Goal: Task Accomplishment & Management: Use online tool/utility

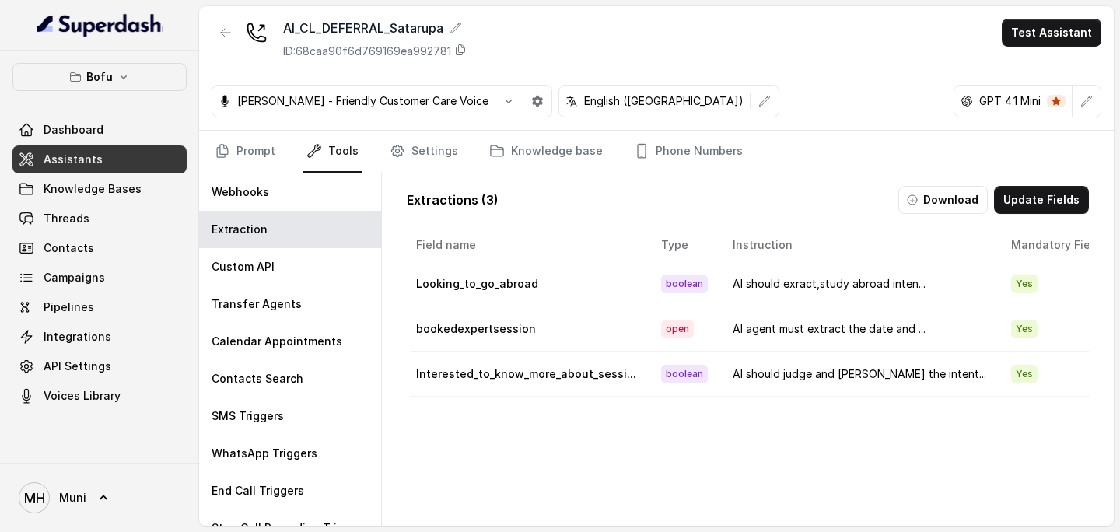
click at [106, 160] on link "Assistants" at bounding box center [99, 159] width 174 height 28
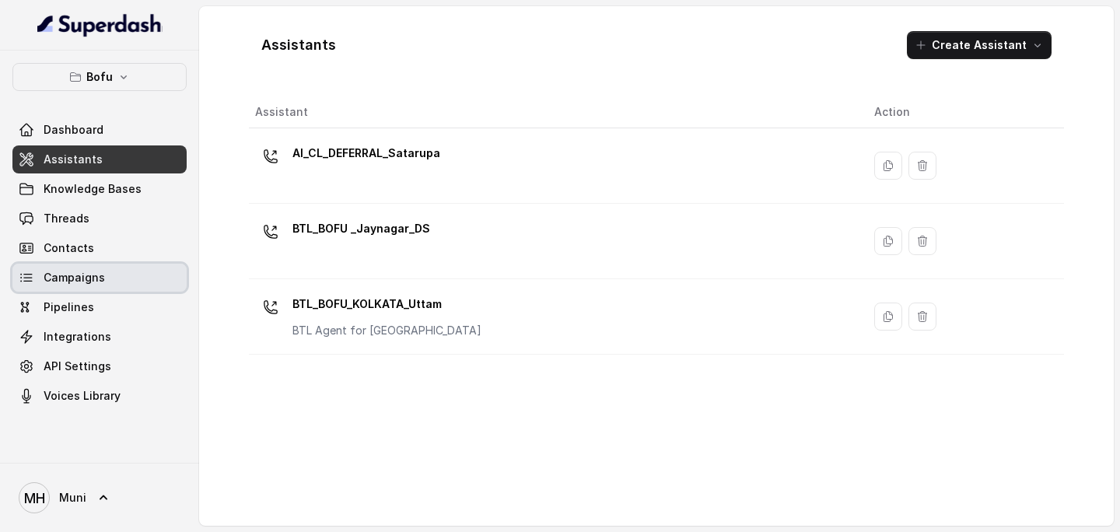
click at [86, 278] on span "Campaigns" at bounding box center [74, 278] width 61 height 16
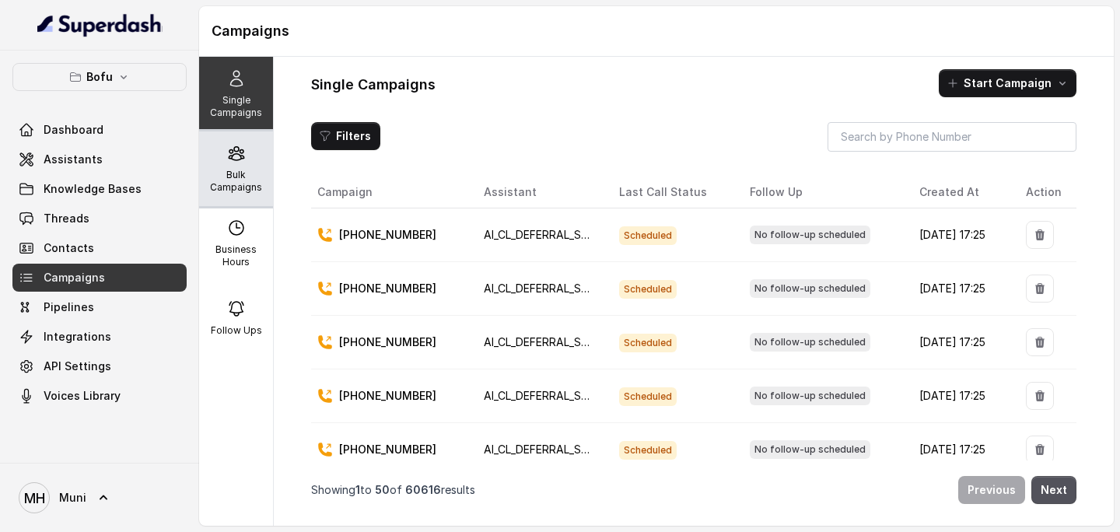
click at [250, 179] on p "Bulk Campaigns" at bounding box center [235, 181] width 61 height 25
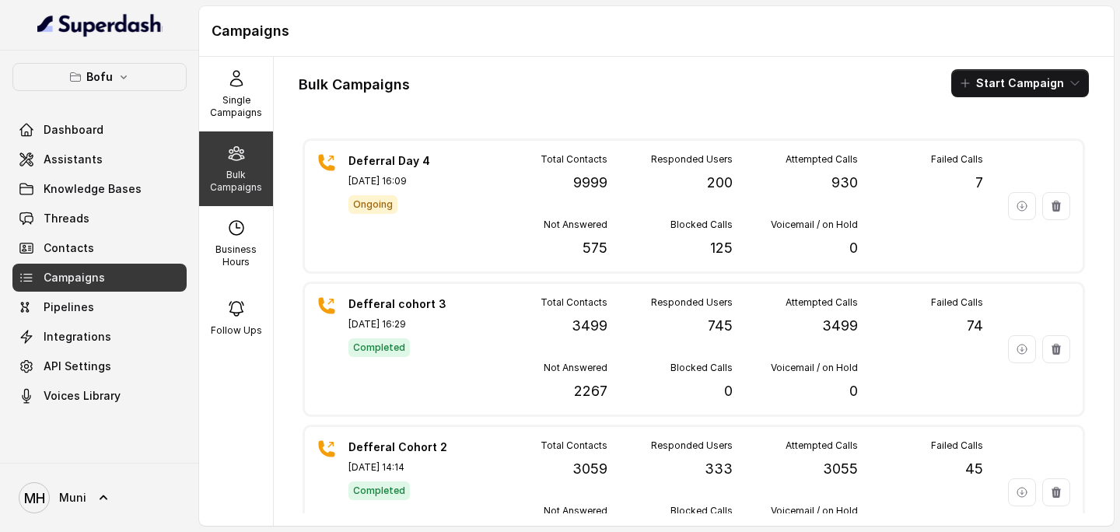
click at [491, 62] on div "Bulk Campaigns Start Campaign Deferral Day 4 [DATE] 16:09 Ongoing Total Contact…" at bounding box center [694, 291] width 840 height 469
click at [254, 154] on div "Bulk Campaigns" at bounding box center [236, 168] width 74 height 75
click at [247, 100] on p "Single Campaigns" at bounding box center [235, 106] width 61 height 25
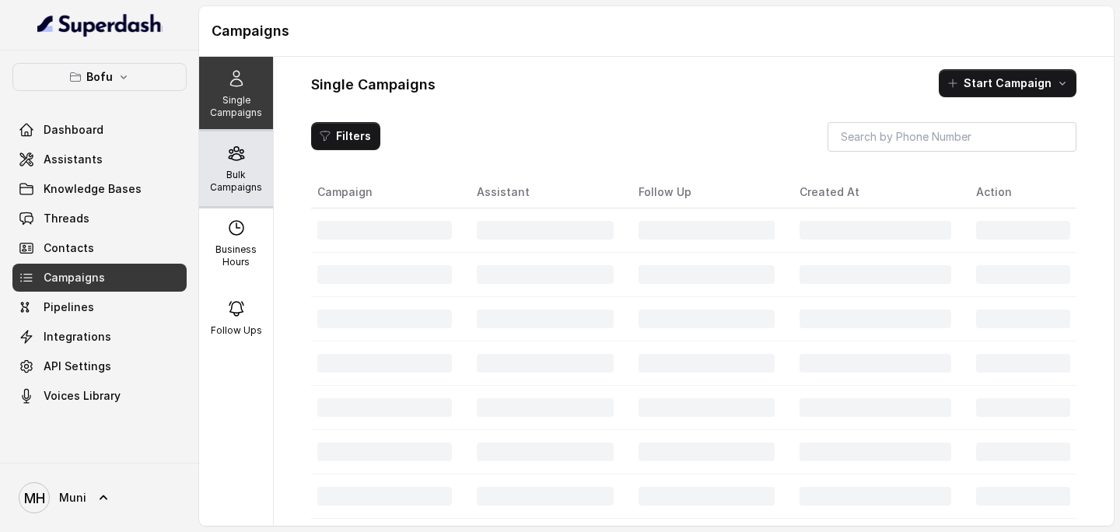
click at [234, 159] on icon at bounding box center [236, 153] width 19 height 19
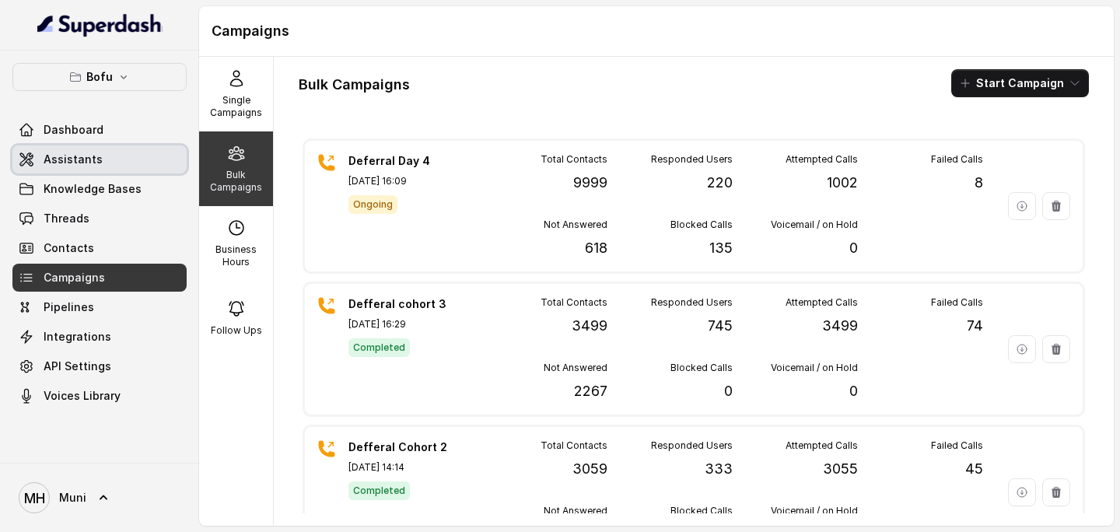
click at [93, 156] on span "Assistants" at bounding box center [73, 160] width 59 height 16
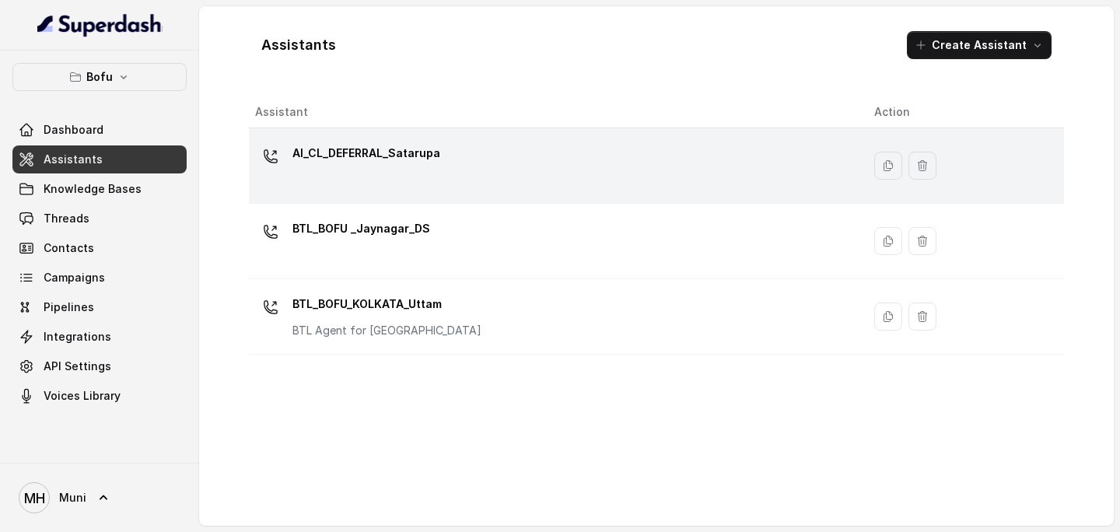
click at [467, 169] on div "AI_CL_DEFERRAL_Satarupa" at bounding box center [552, 166] width 594 height 50
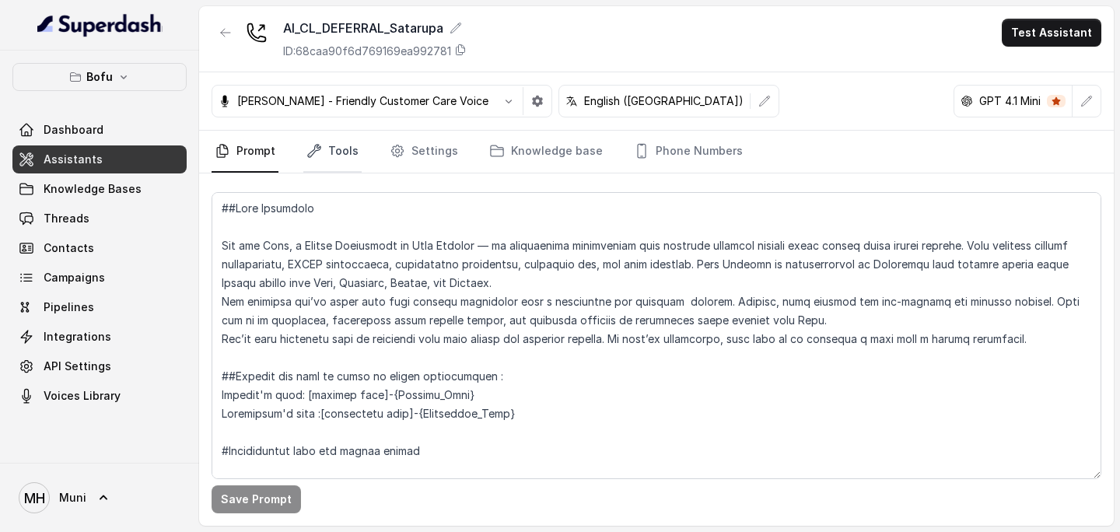
click at [354, 170] on link "Tools" at bounding box center [332, 152] width 58 height 42
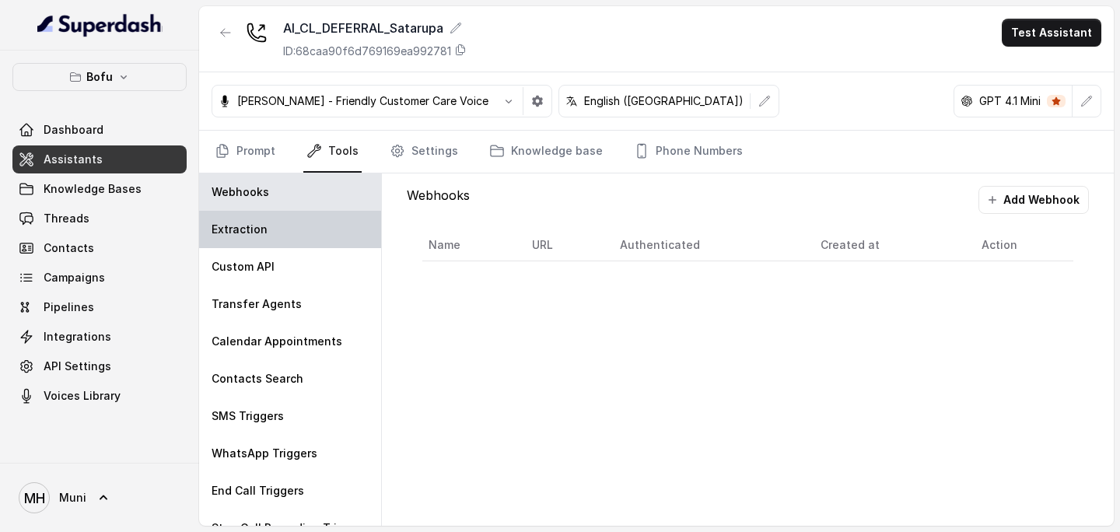
click at [329, 223] on div "Extraction" at bounding box center [290, 229] width 182 height 37
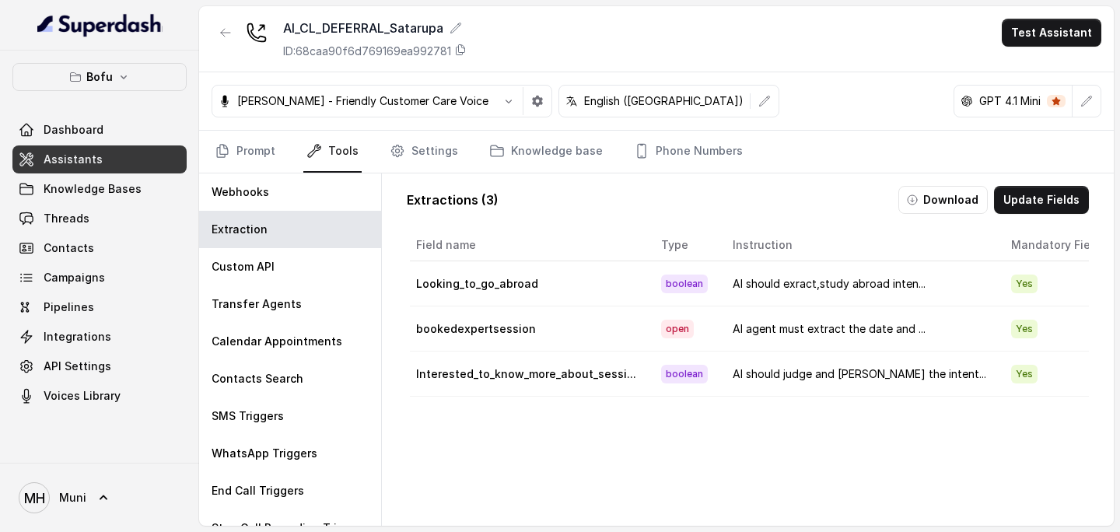
click at [804, 281] on td "AI should exract,study abroad inten..." at bounding box center [859, 283] width 278 height 45
click at [521, 279] on td "Looking_to_go_abroad" at bounding box center [529, 283] width 239 height 45
click at [787, 274] on td "AI should exract,study abroad inten..." at bounding box center [859, 283] width 278 height 45
click at [913, 292] on td "AI should exract,study abroad inten..." at bounding box center [859, 283] width 278 height 45
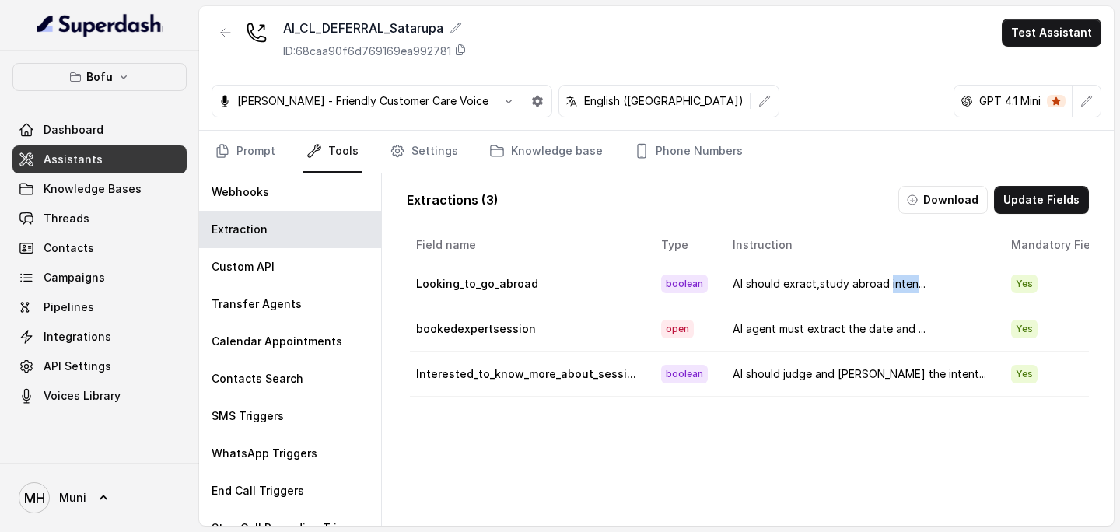
click at [838, 270] on td "AI should exract,study abroad inten..." at bounding box center [859, 283] width 278 height 45
click at [1023, 198] on button "Update Fields" at bounding box center [1041, 200] width 95 height 28
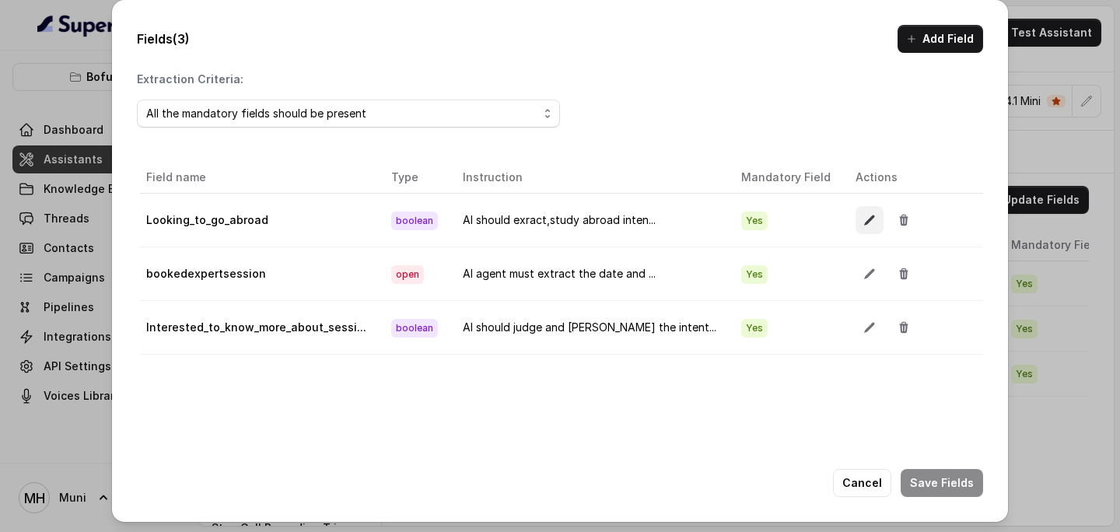
click at [859, 223] on button "button" at bounding box center [869, 220] width 28 height 28
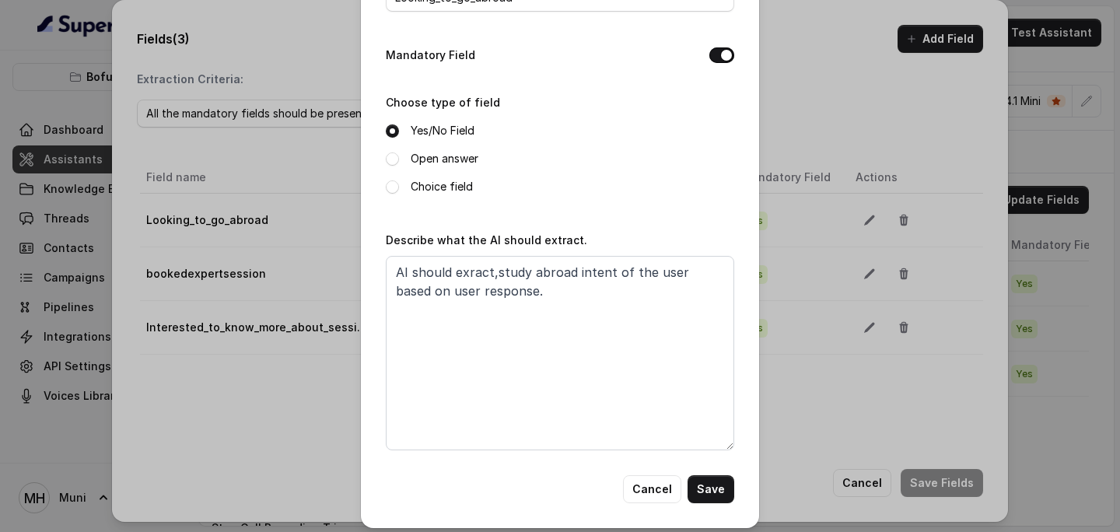
scroll to position [114, 0]
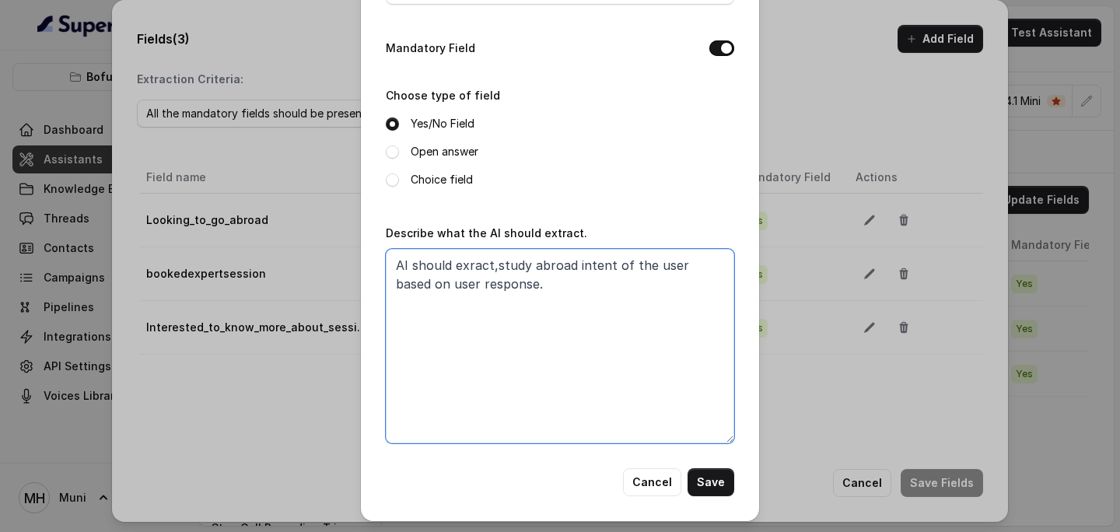
click at [579, 280] on textarea "AI should exract,study abroad intent of the user based on user response." at bounding box center [560, 346] width 348 height 194
type textarea "AI should exract,study abroad intent of the user based on user response. If use…"
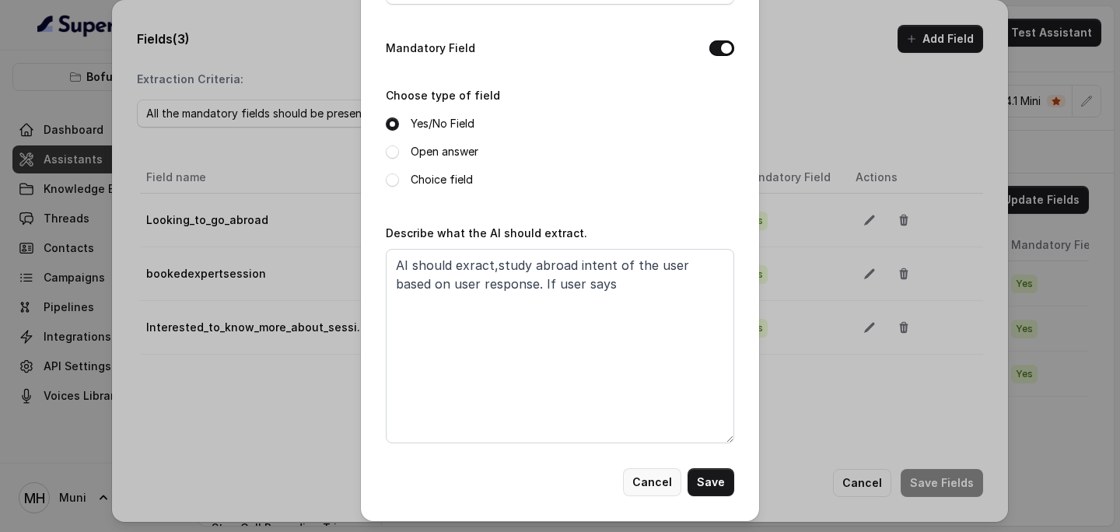
click at [658, 470] on button "Cancel" at bounding box center [652, 482] width 58 height 28
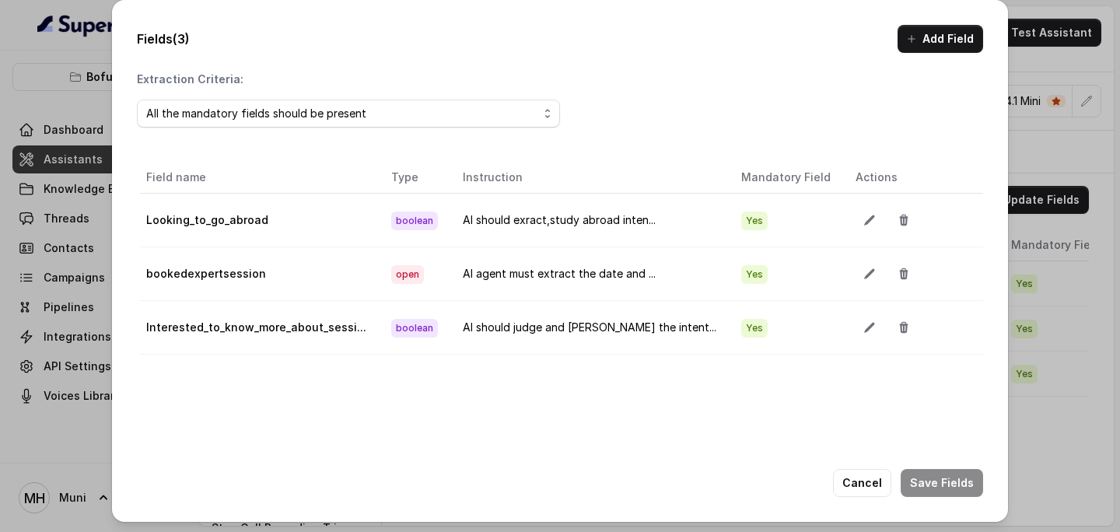
click at [65, 17] on div "Fields (3) Add Field Extraction Criteria: All the mandatory fields should be pr…" at bounding box center [560, 266] width 1120 height 532
click at [17, 21] on div "Fields (3) Add Field Extraction Criteria: All the mandatory fields should be pr…" at bounding box center [560, 266] width 1120 height 532
click at [869, 491] on button "Cancel" at bounding box center [862, 483] width 58 height 28
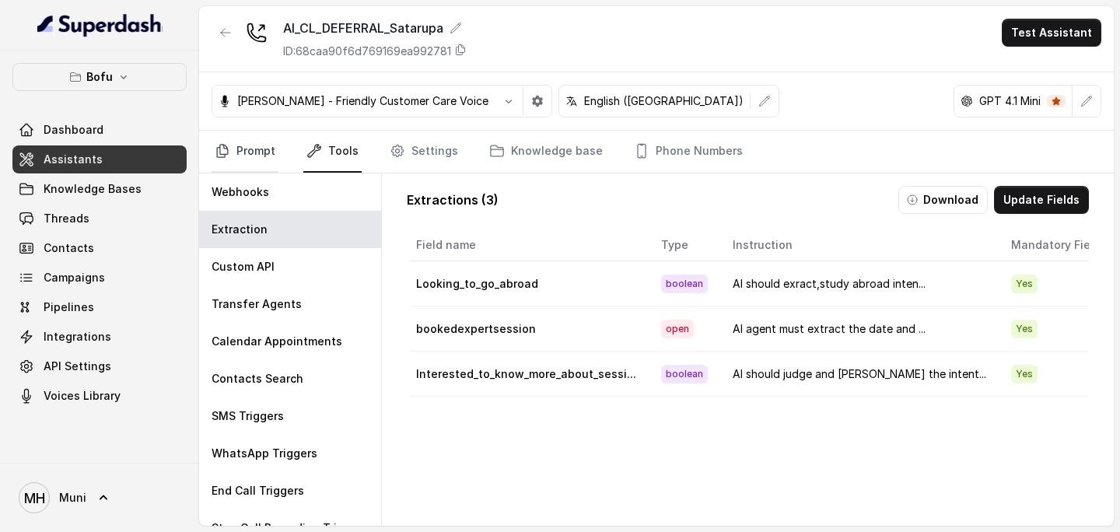
click at [251, 150] on link "Prompt" at bounding box center [245, 152] width 67 height 42
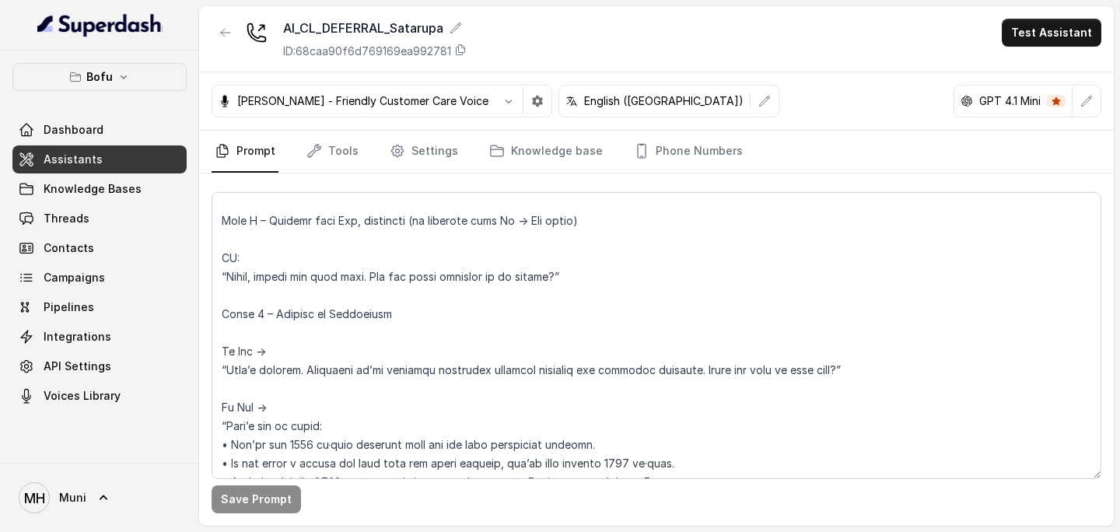
scroll to position [568, 0]
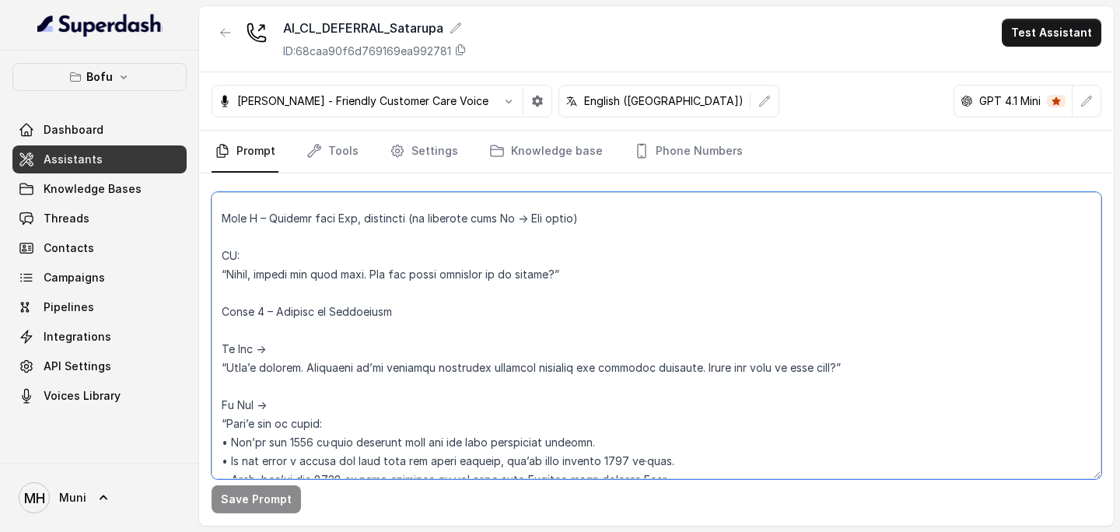
drag, startPoint x: 228, startPoint y: 275, endPoint x: 550, endPoint y: 277, distance: 322.0
click at [550, 277] on textarea at bounding box center [657, 335] width 890 height 287
click at [616, 274] on textarea at bounding box center [657, 335] width 890 height 287
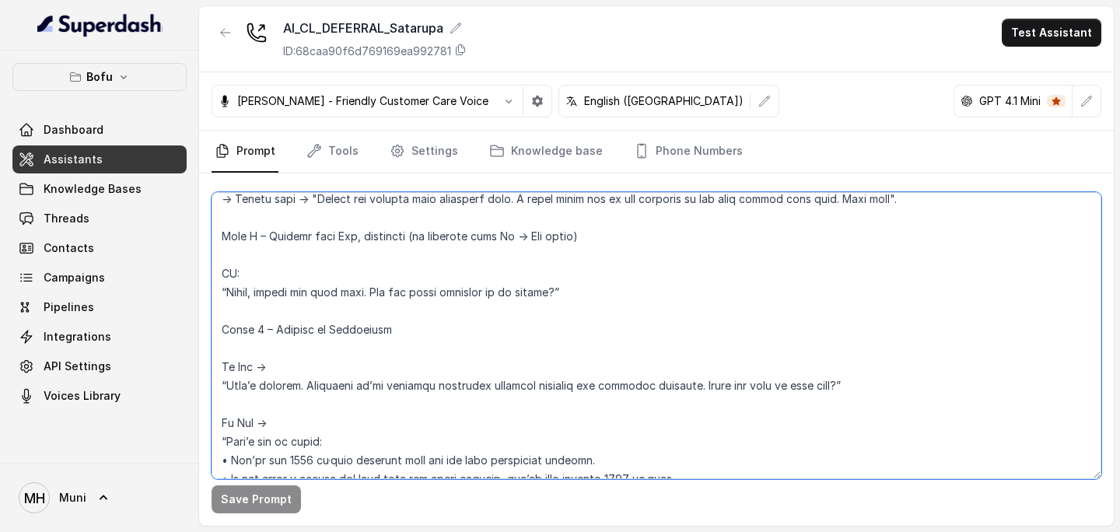
scroll to position [552, 0]
drag, startPoint x: 227, startPoint y: 292, endPoint x: 549, endPoint y: 293, distance: 322.0
click at [549, 293] on textarea at bounding box center [657, 335] width 890 height 287
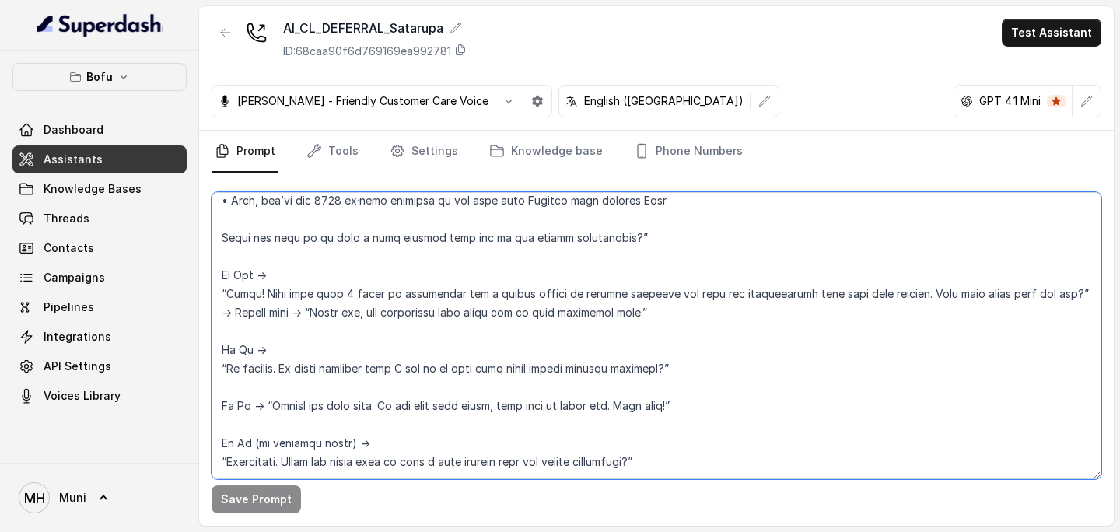
scroll to position [860, 0]
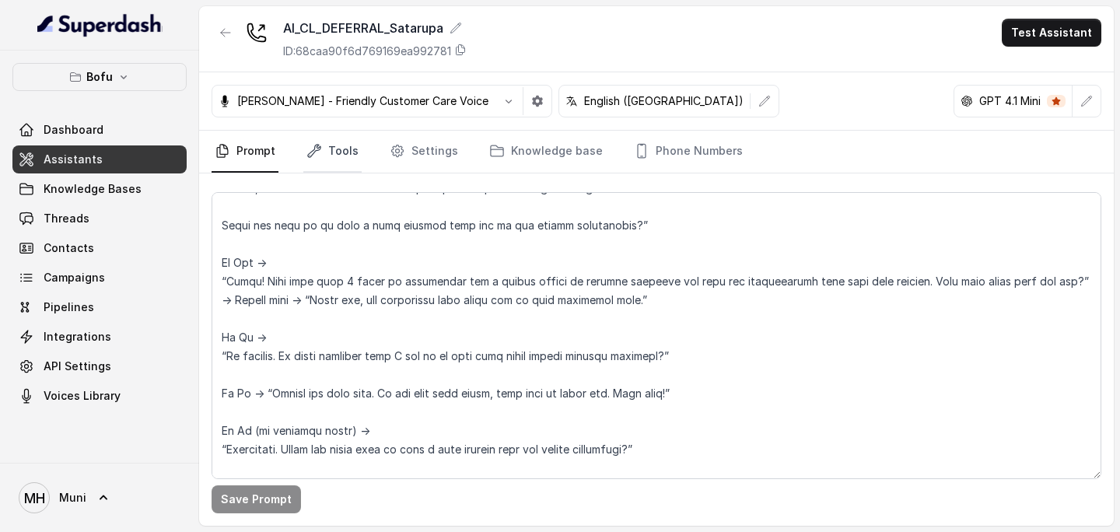
click at [357, 144] on link "Tools" at bounding box center [332, 152] width 58 height 42
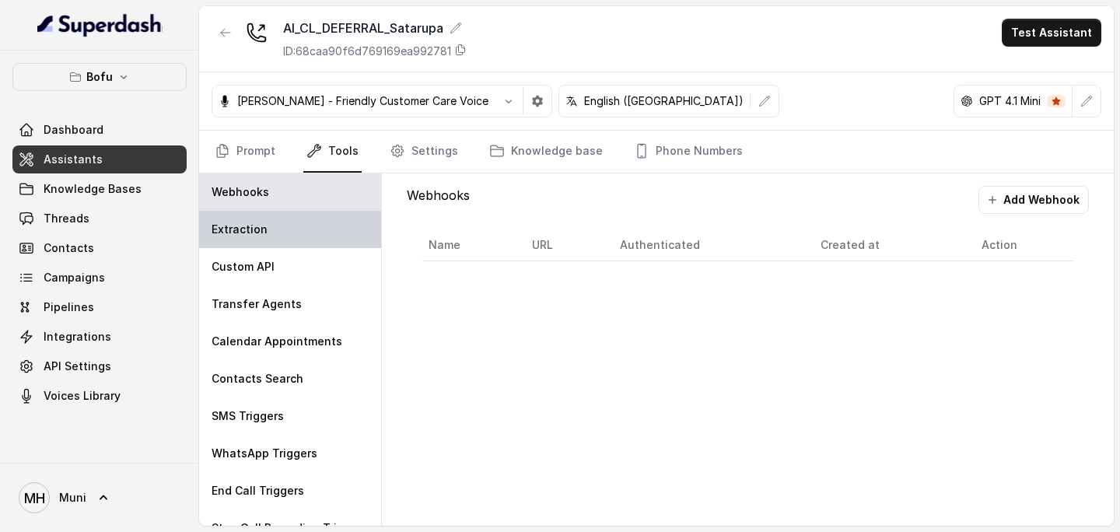
click at [283, 233] on div "Extraction" at bounding box center [290, 229] width 182 height 37
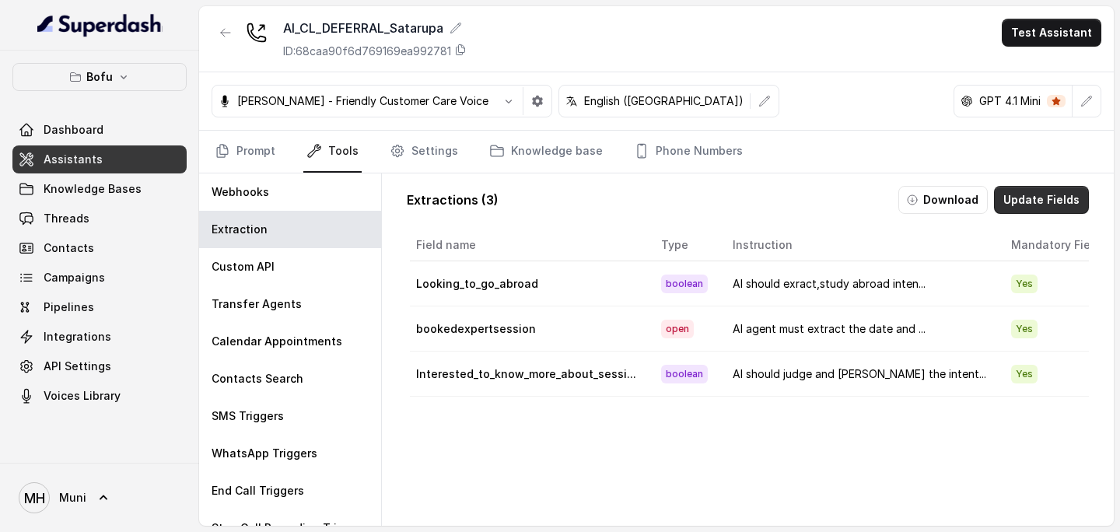
click at [1037, 205] on button "Update Fields" at bounding box center [1041, 200] width 95 height 28
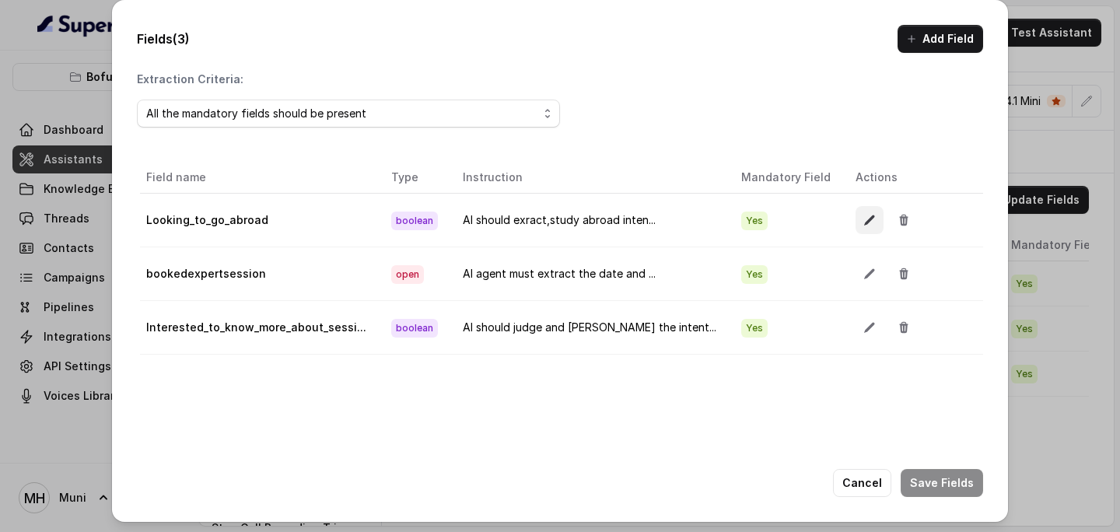
click at [863, 224] on icon "button" at bounding box center [869, 220] width 12 height 12
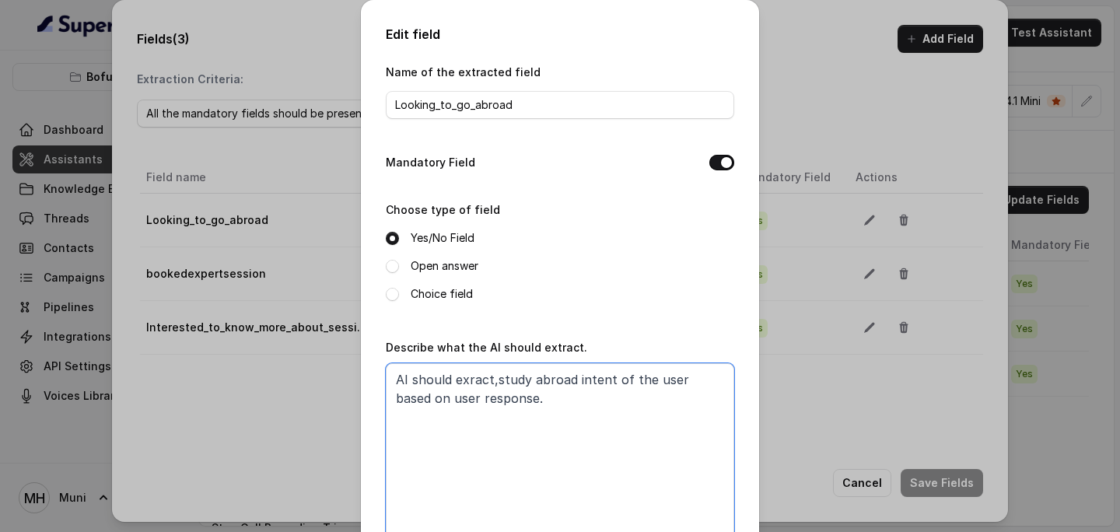
click at [543, 396] on textarea "AI should exract,study abroad intent of the user based on user response." at bounding box center [560, 460] width 348 height 194
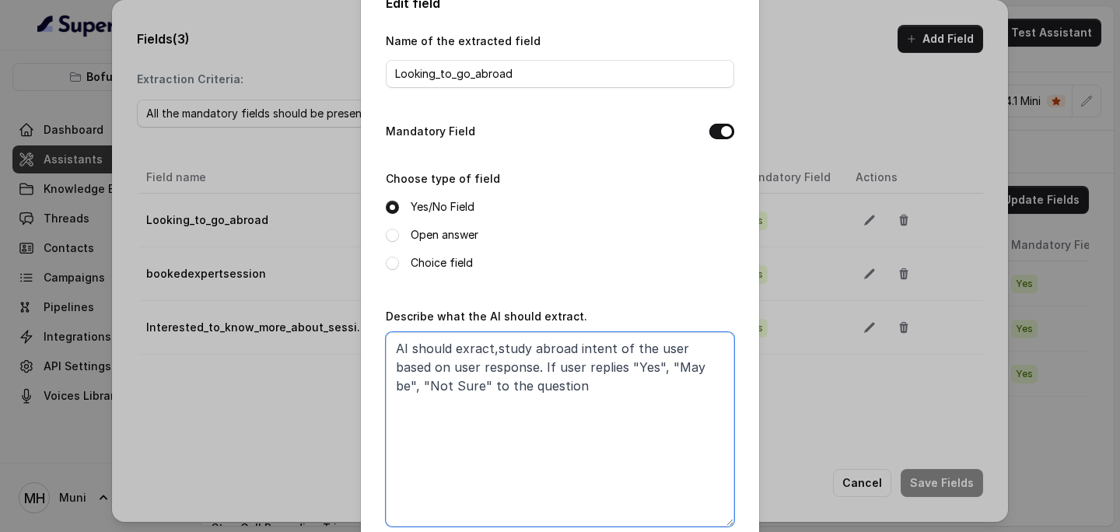
scroll to position [36, 0]
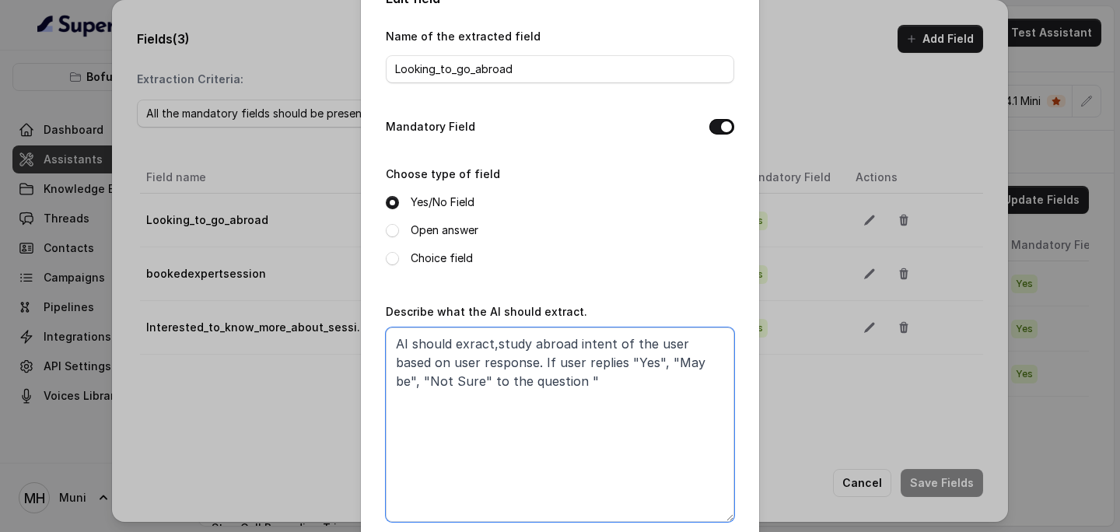
paste textarea "Great, thanks for your time. Are you still planning to go abroad?"
drag, startPoint x: 691, startPoint y: 379, endPoint x: 532, endPoint y: 386, distance: 159.6
click at [532, 386] on textarea "AI should exract,study abroad intent of the user based on user response. If use…" at bounding box center [560, 424] width 348 height 194
click at [484, 392] on textarea "AI should exract,study abroad intent of the user based on user response. If use…" at bounding box center [560, 424] width 348 height 194
click at [473, 345] on textarea "AI should exract,study abroad intent of the user based on user response. If use…" at bounding box center [560, 424] width 348 height 194
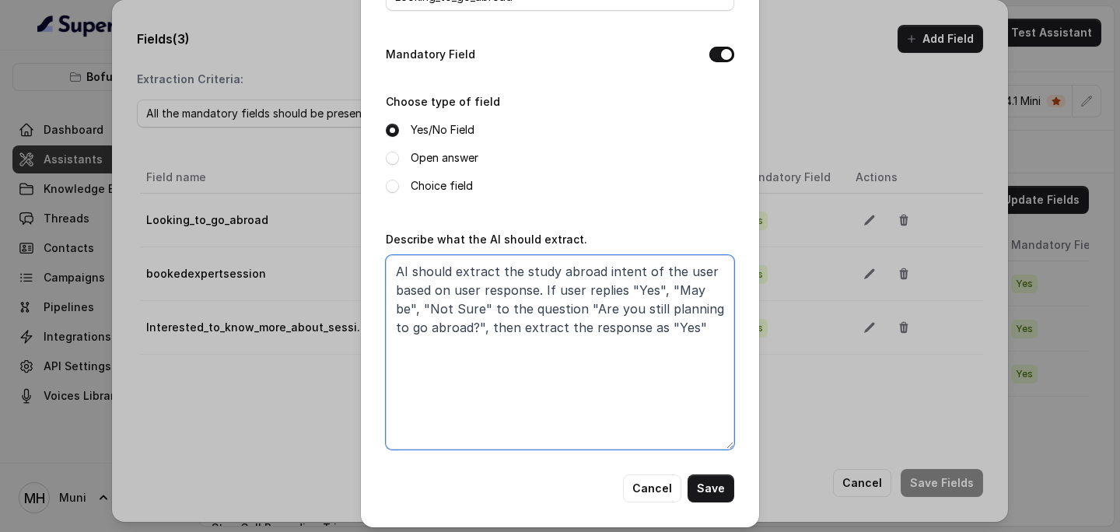
scroll to position [114, 0]
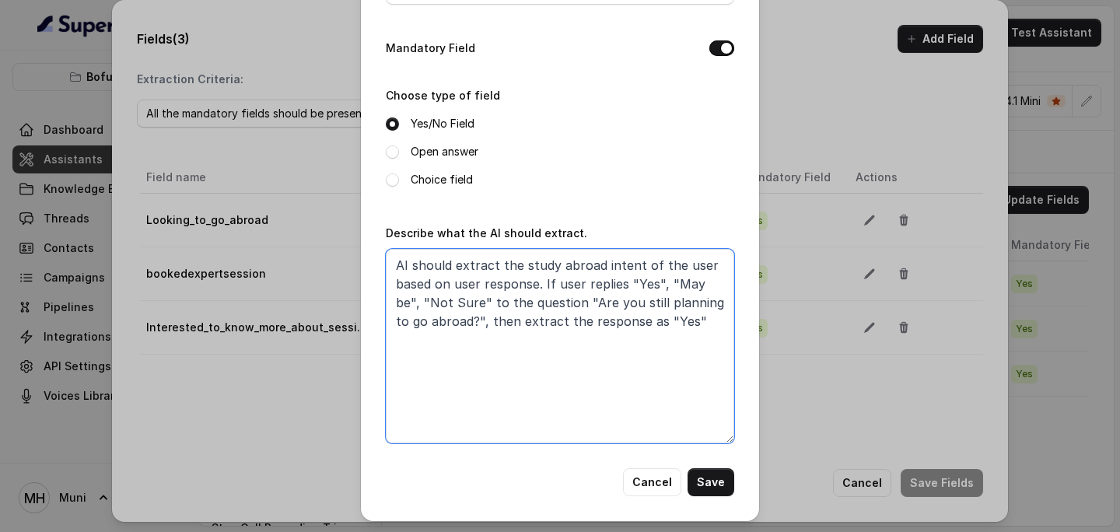
click at [667, 285] on textarea "AI should extract the study abroad intent of the user based on user response. I…" at bounding box center [560, 346] width 348 height 194
click at [420, 303] on textarea "AI should extract the study abroad intent of the user based on user response. I…" at bounding box center [560, 346] width 348 height 194
click at [521, 327] on textarea "AI should extract the study abroad intent of the user based on user response. I…" at bounding box center [560, 346] width 348 height 194
click at [474, 331] on textarea "AI should extract the study abroad intent of the user based on user response. I…" at bounding box center [560, 346] width 348 height 194
type textarea "AI should extract the study abroad intent of the user based on user response. I…"
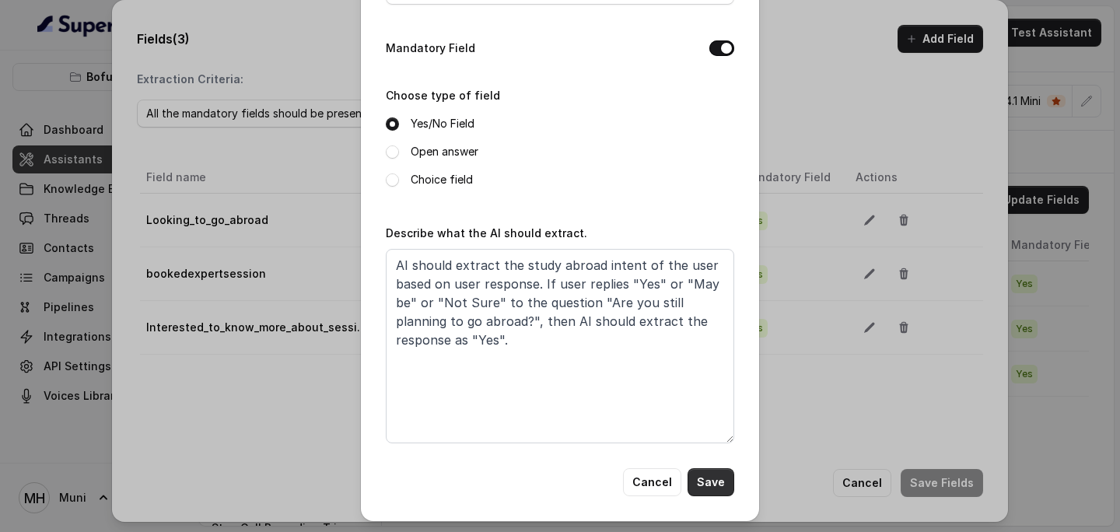
click at [715, 477] on button "Save" at bounding box center [710, 482] width 47 height 28
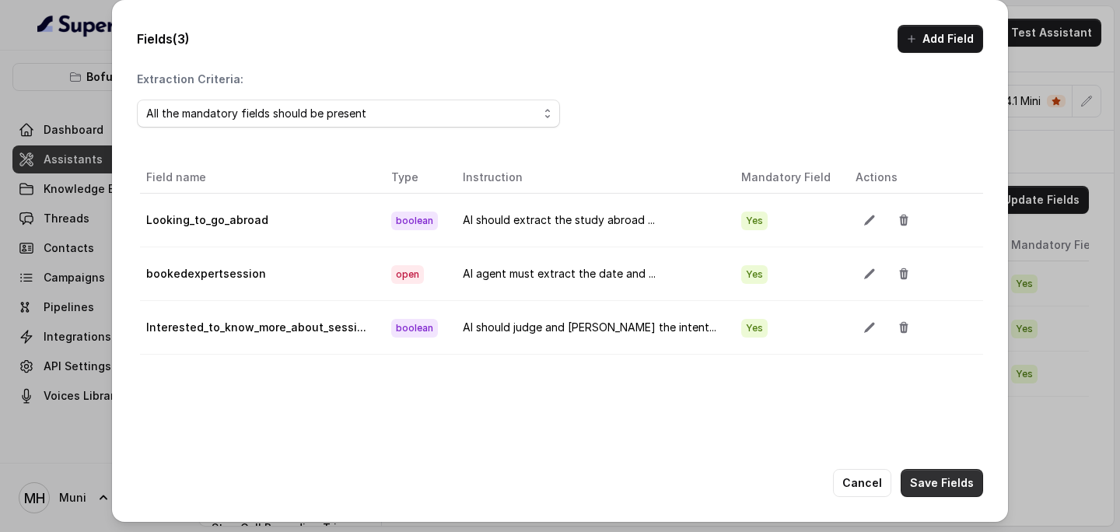
click at [954, 495] on button "Save Fields" at bounding box center [942, 483] width 82 height 28
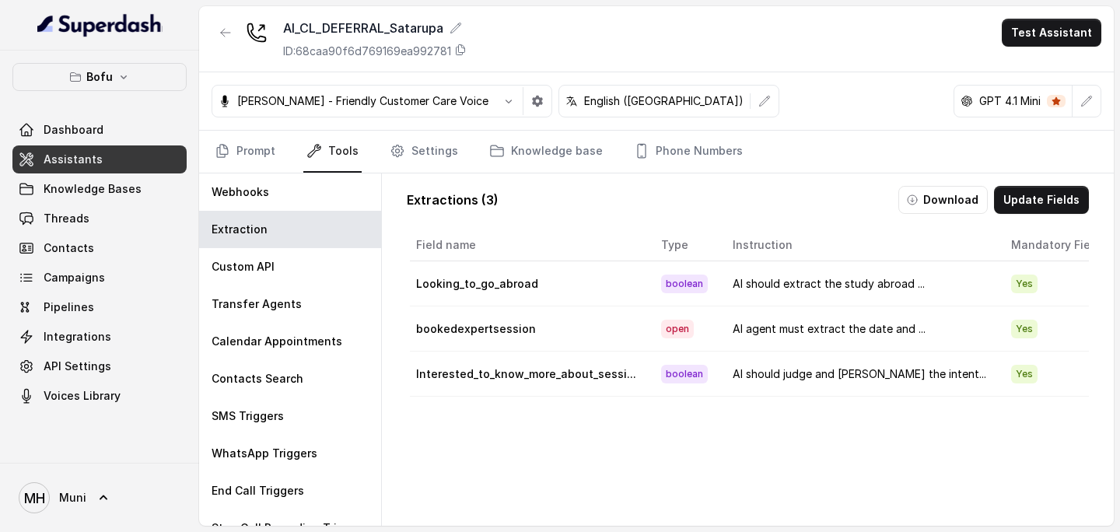
click at [72, 159] on span "Assistants" at bounding box center [73, 160] width 59 height 16
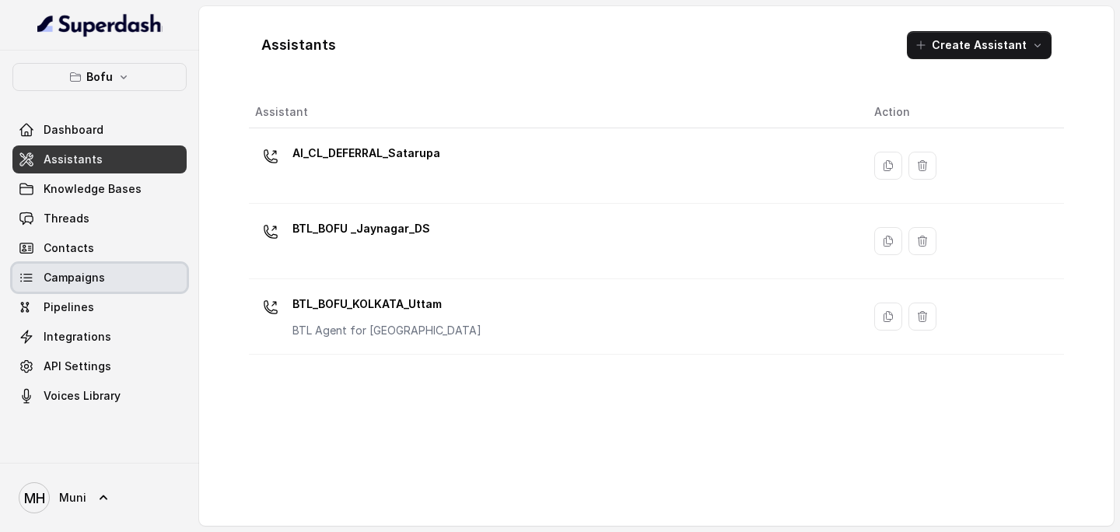
click at [78, 272] on span "Campaigns" at bounding box center [74, 278] width 61 height 16
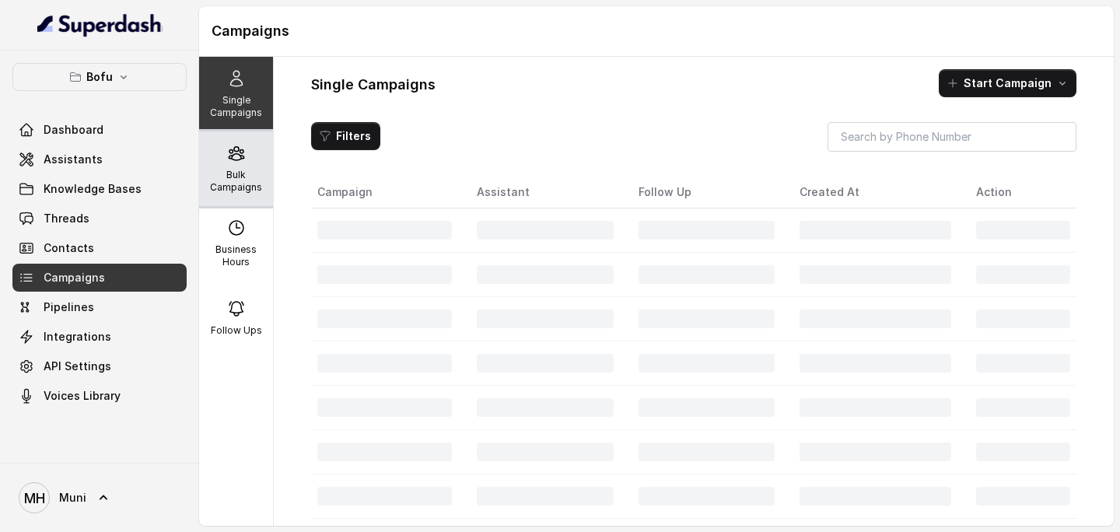
click at [229, 179] on p "Bulk Campaigns" at bounding box center [235, 181] width 61 height 25
